Goal: Transaction & Acquisition: Purchase product/service

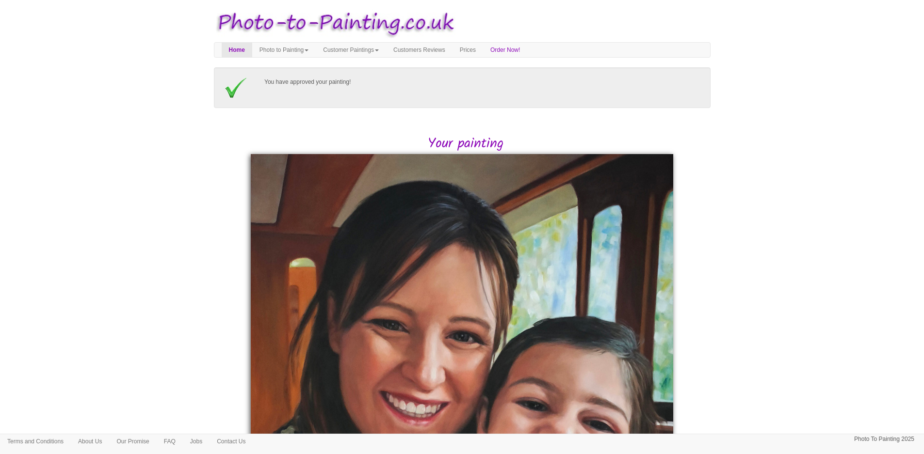
scroll to position [194, 0]
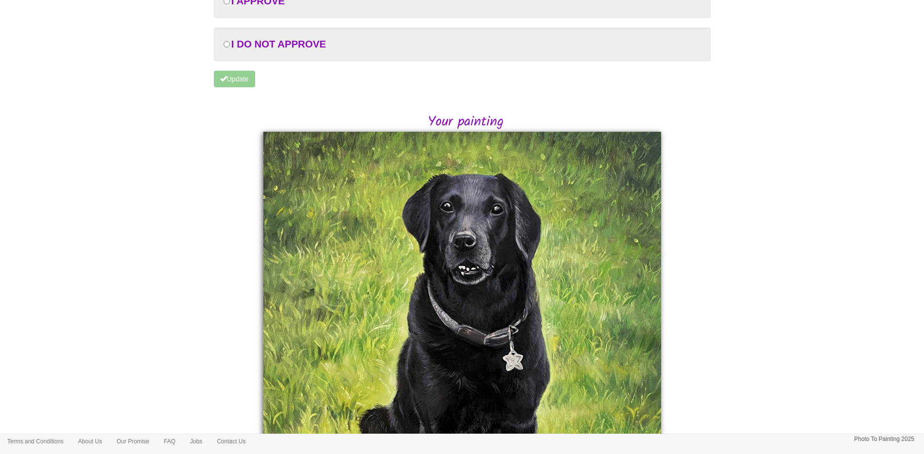
scroll to position [194, 0]
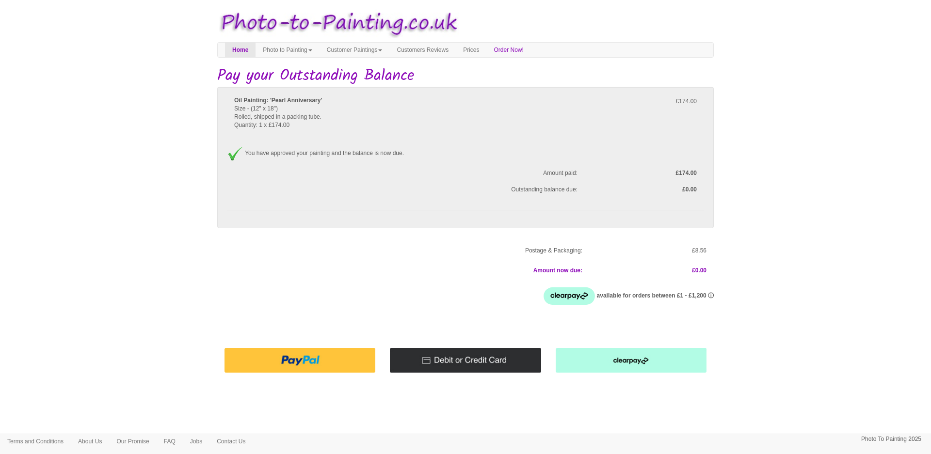
click at [115, 114] on body "Your painting - risk free Toggle navigation Menu Home Photo to Painting Photo t…" at bounding box center [465, 224] width 931 height 439
